Goal: Task Accomplishment & Management: Use online tool/utility

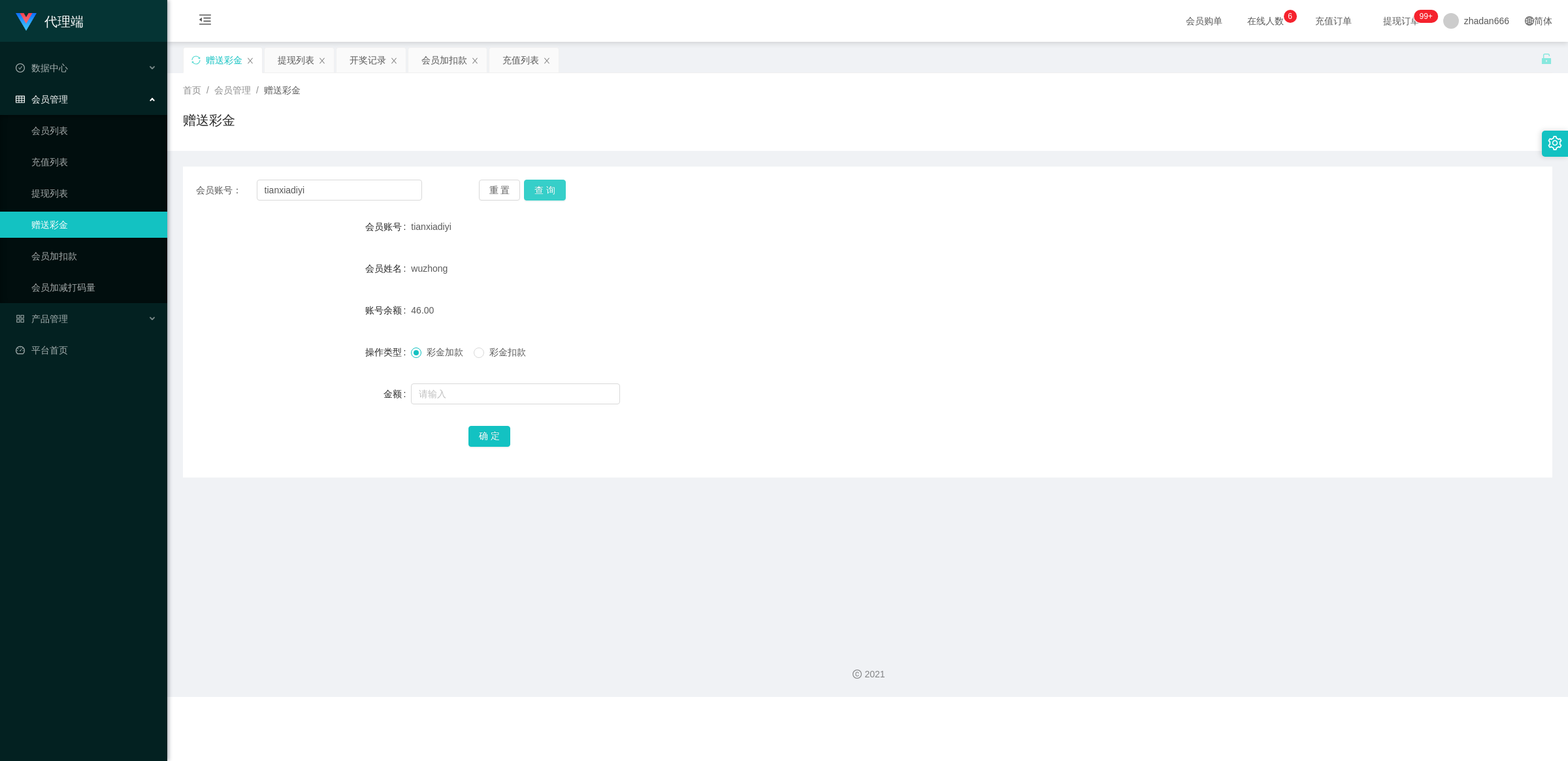
click at [534, 195] on button "查 询" at bounding box center [544, 190] width 42 height 20
click at [550, 190] on button "查 询" at bounding box center [544, 190] width 42 height 20
click at [560, 190] on button "查 询" at bounding box center [544, 190] width 42 height 20
click at [464, 399] on input "text" at bounding box center [515, 393] width 209 height 20
type input "8"
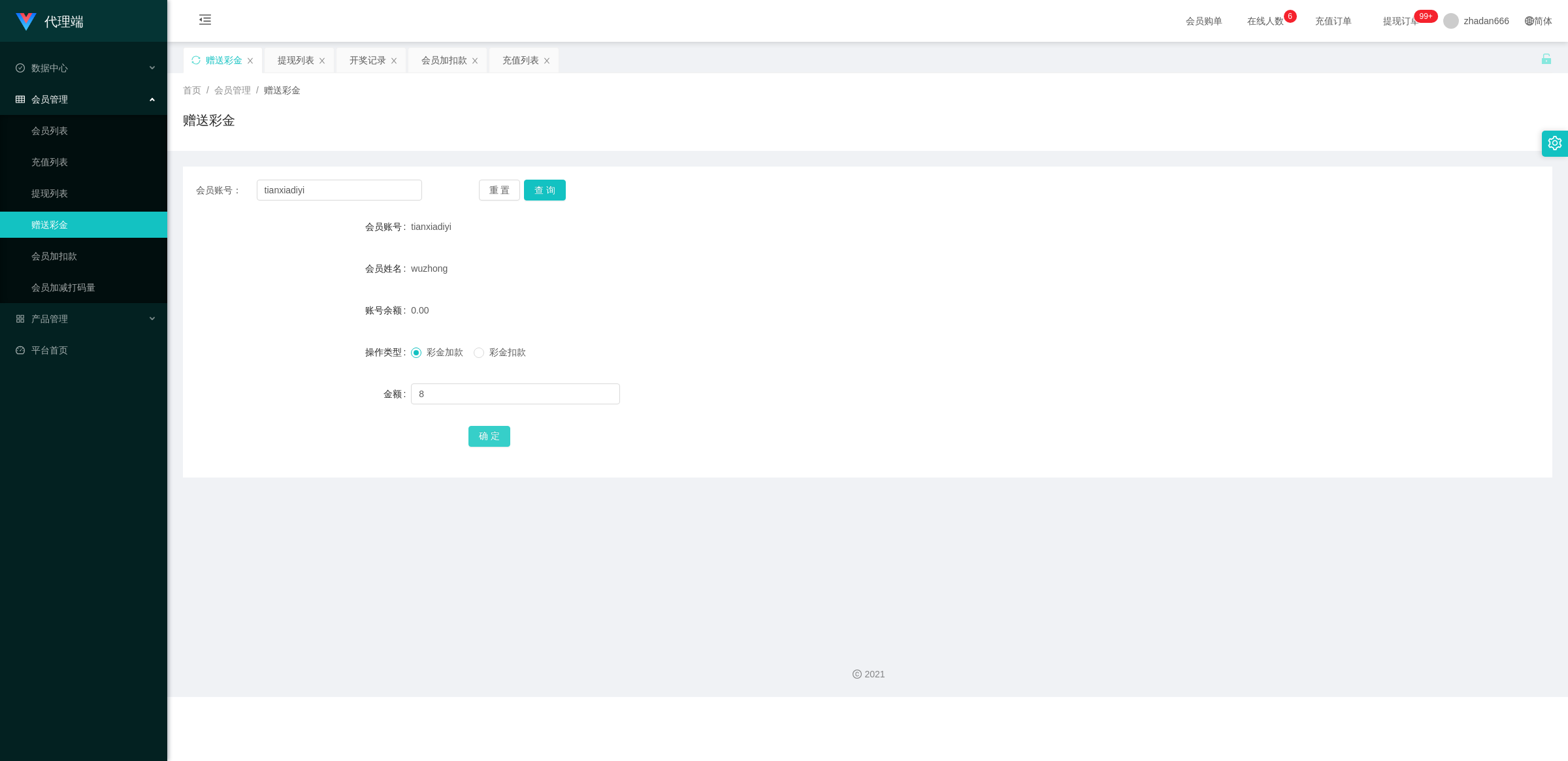
click at [492, 432] on button "确 定" at bounding box center [489, 436] width 42 height 20
click at [550, 194] on button "查 询" at bounding box center [544, 190] width 42 height 20
click at [536, 173] on div "会员账号： tianxiadiyi 重 置 查 询 会员账号 tianxiadiyi 会员姓名 wuzhong 账号余额 8.00 操作类型 彩金加款 彩金扣…" at bounding box center [867, 322] width 1369 height 311
click at [536, 192] on button "查 询" at bounding box center [544, 190] width 42 height 20
click at [461, 390] on input "text" at bounding box center [515, 393] width 209 height 20
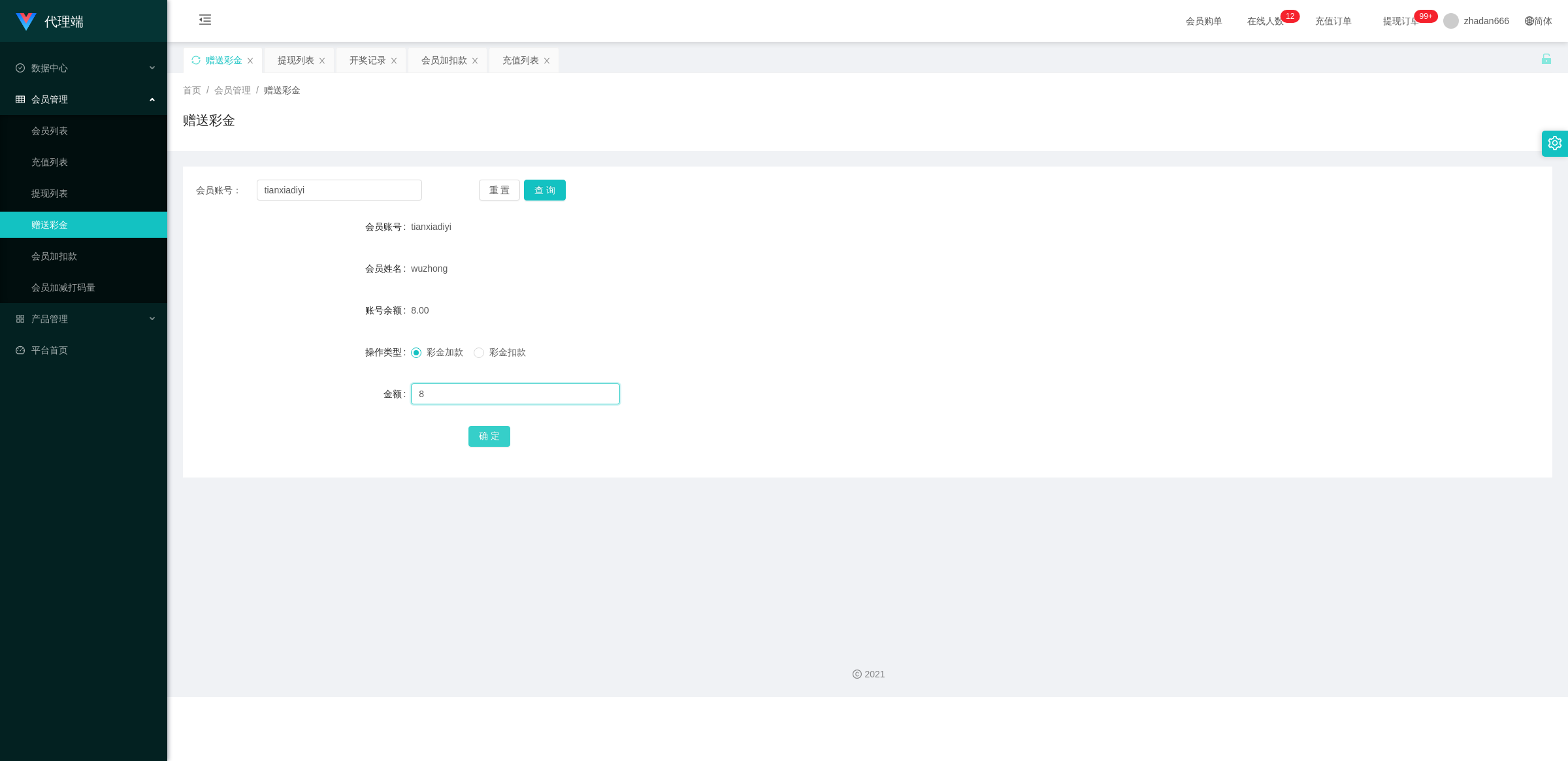
type input "8"
click at [491, 433] on button "确 定" at bounding box center [489, 436] width 42 height 20
click at [544, 184] on button "查 询" at bounding box center [544, 190] width 42 height 20
